Goal: Find specific page/section: Find specific page/section

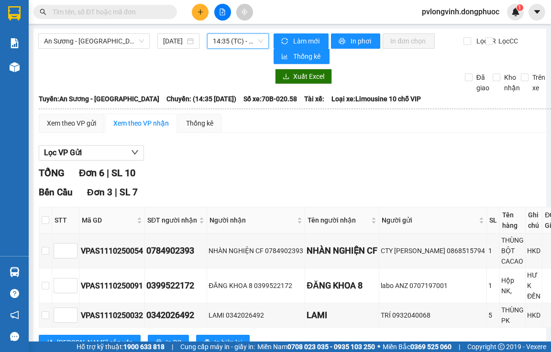
click at [241, 45] on span "14:35 (TC) - 70B-020.58" at bounding box center [238, 41] width 50 height 14
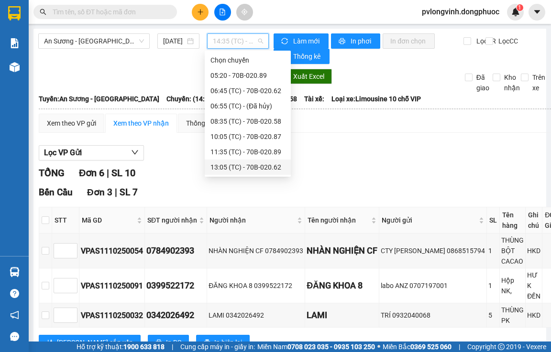
click at [268, 162] on div "13:05 (TC) - 70B-020.62" at bounding box center [247, 167] width 75 height 11
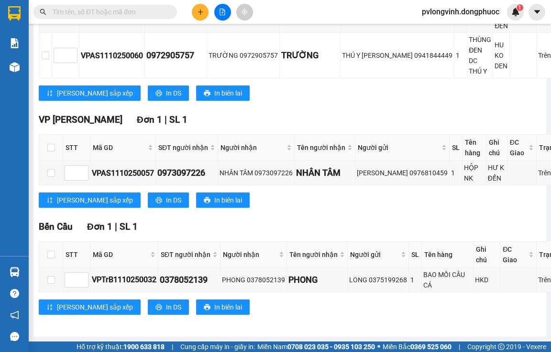
scroll to position [198, 0]
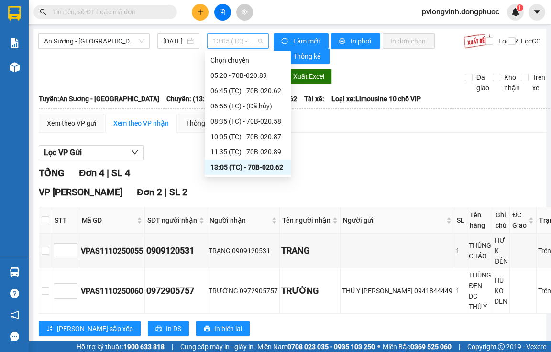
click at [243, 39] on span "13:05 (TC) - 70B-020.62" at bounding box center [238, 41] width 50 height 14
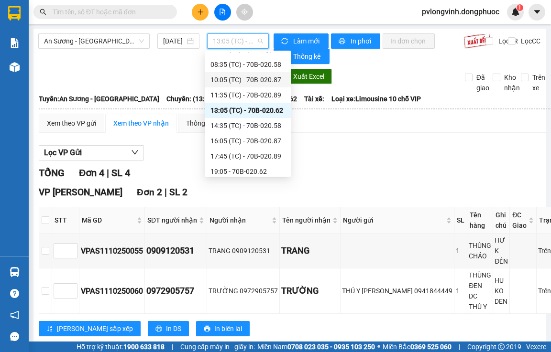
scroll to position [61, 0]
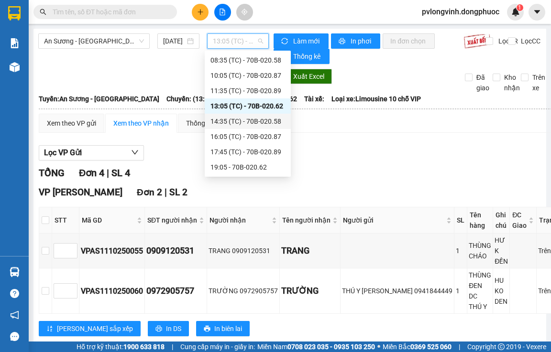
click at [275, 121] on div "14:35 (TC) - 70B-020.58" at bounding box center [247, 121] width 75 height 11
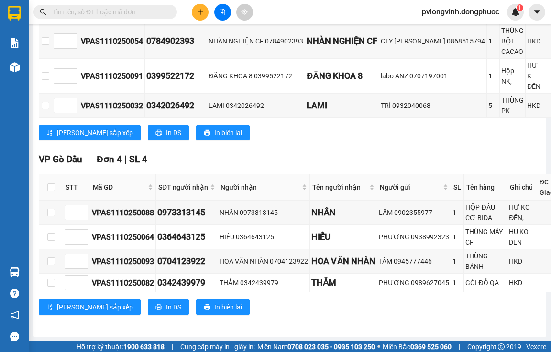
scroll to position [217, 0]
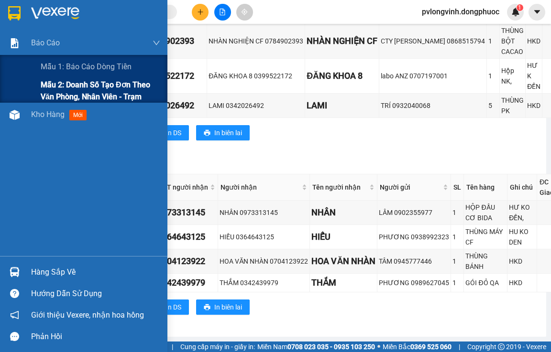
click at [52, 89] on span "Mẫu 2: Doanh số tạo đơn theo Văn phòng, nhân viên - Trạm" at bounding box center [101, 91] width 120 height 24
